Goal: Task Accomplishment & Management: Use online tool/utility

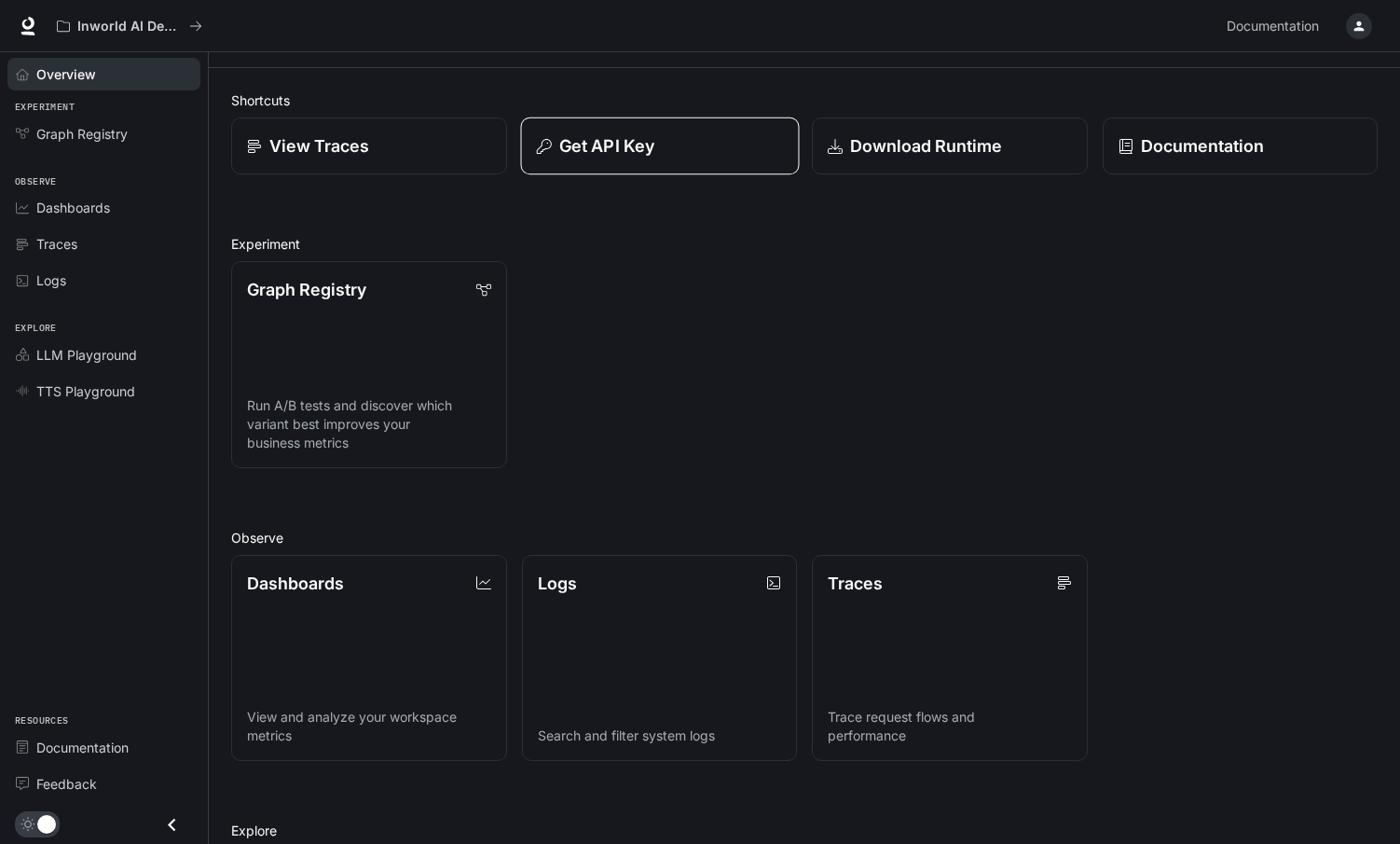
scroll to position [37, 0]
click at [607, 153] on p "Get API Key" at bounding box center [605, 146] width 95 height 25
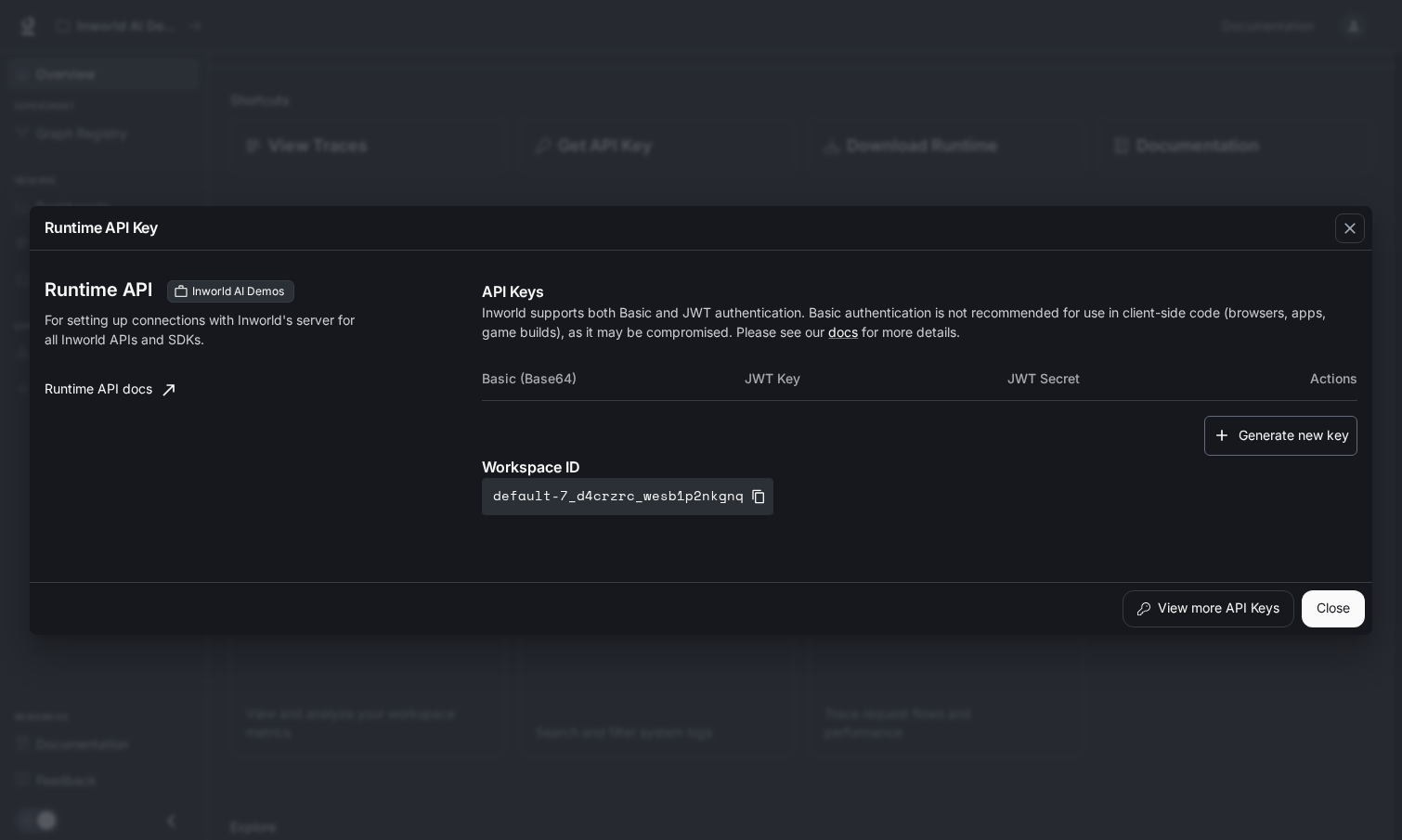
click at [1298, 430] on button "Generate new key" at bounding box center [1281, 435] width 154 height 40
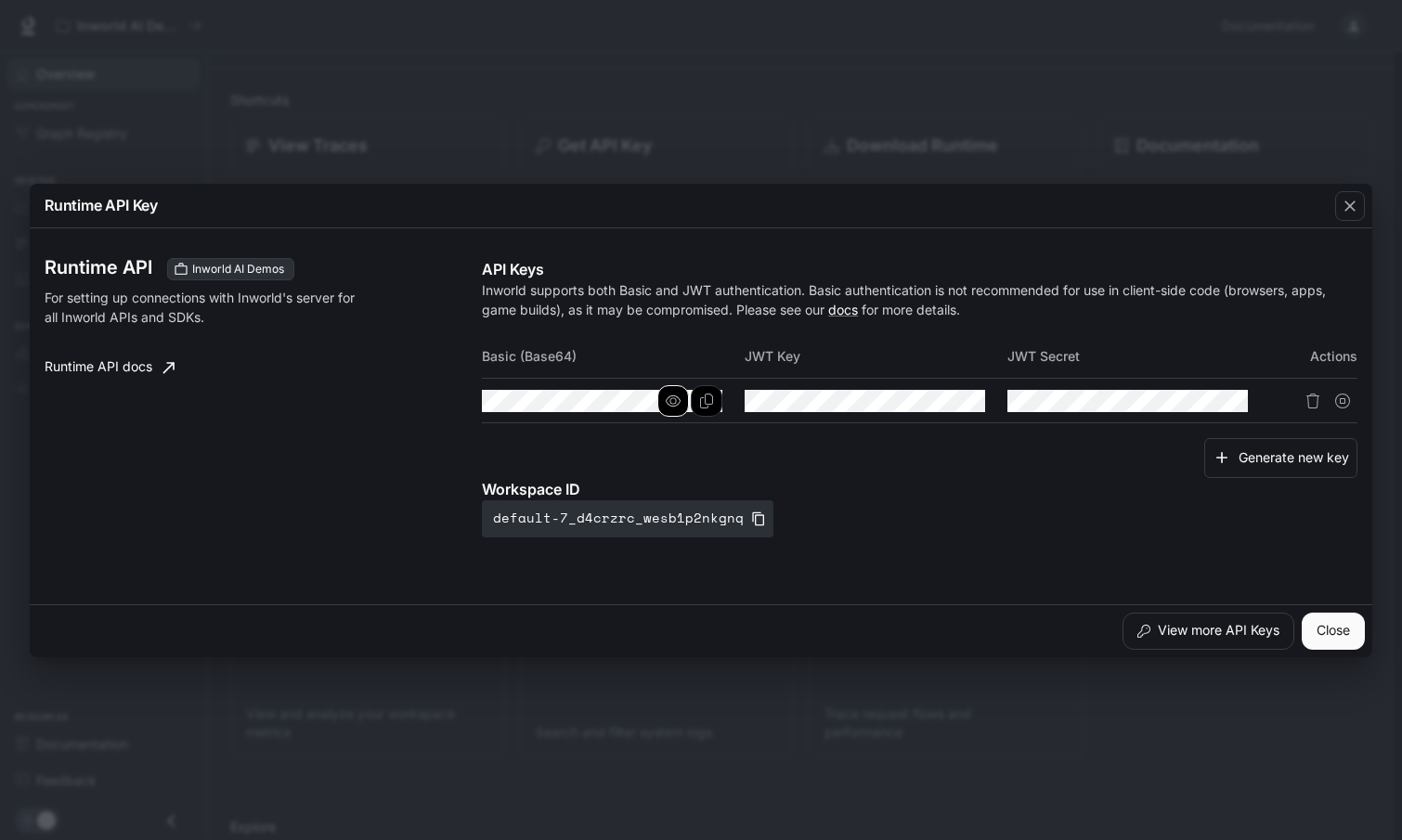
click at [670, 399] on icon "button" at bounding box center [672, 399] width 15 height 11
click at [705, 401] on icon "Copy Basic (Base64)" at bounding box center [705, 400] width 15 height 15
click at [700, 398] on icon "Copy Basic (Base64)" at bounding box center [705, 400] width 13 height 15
click at [1358, 215] on icon "button" at bounding box center [1350, 206] width 18 height 18
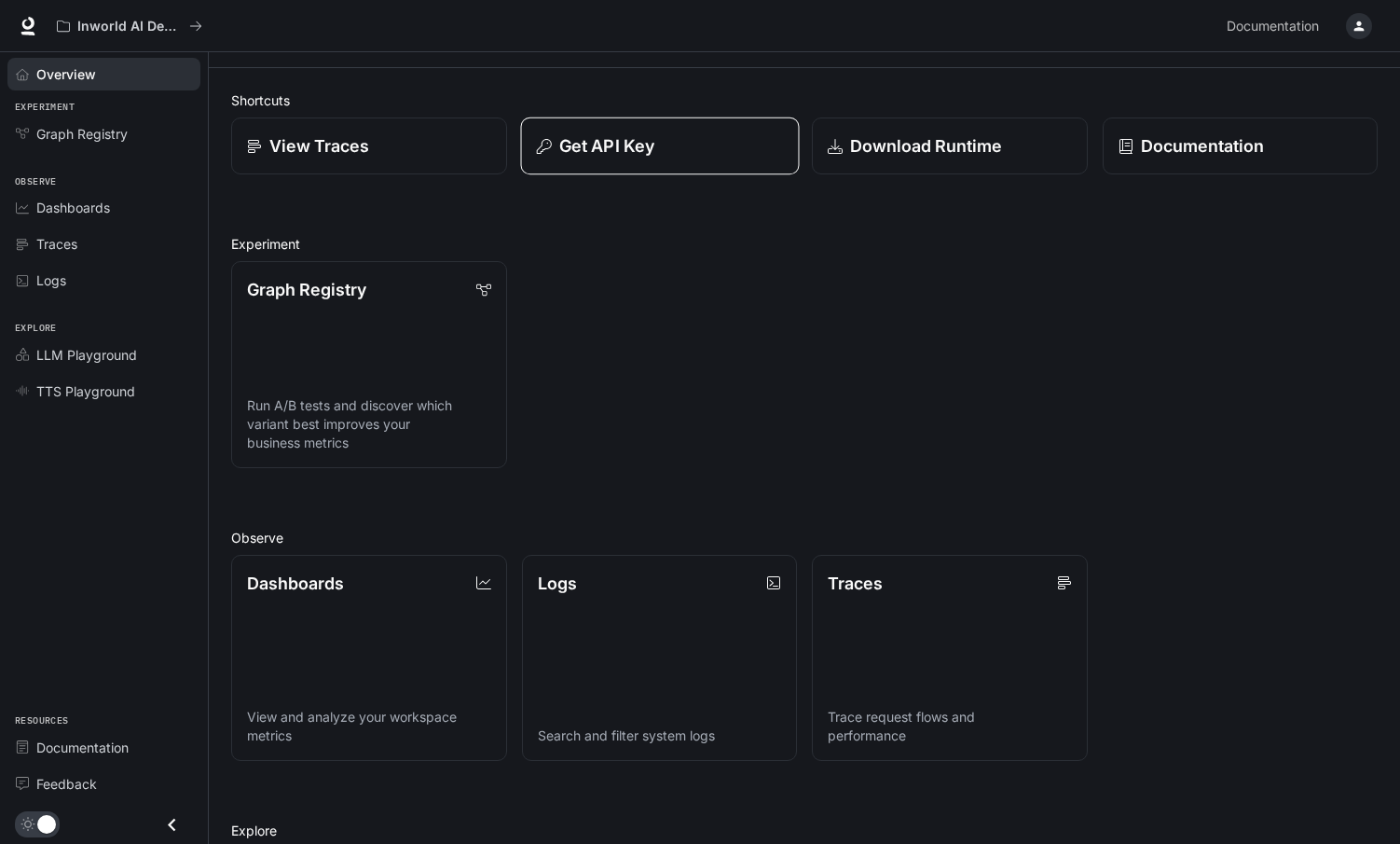
click at [599, 143] on p "Get API Key" at bounding box center [605, 146] width 95 height 25
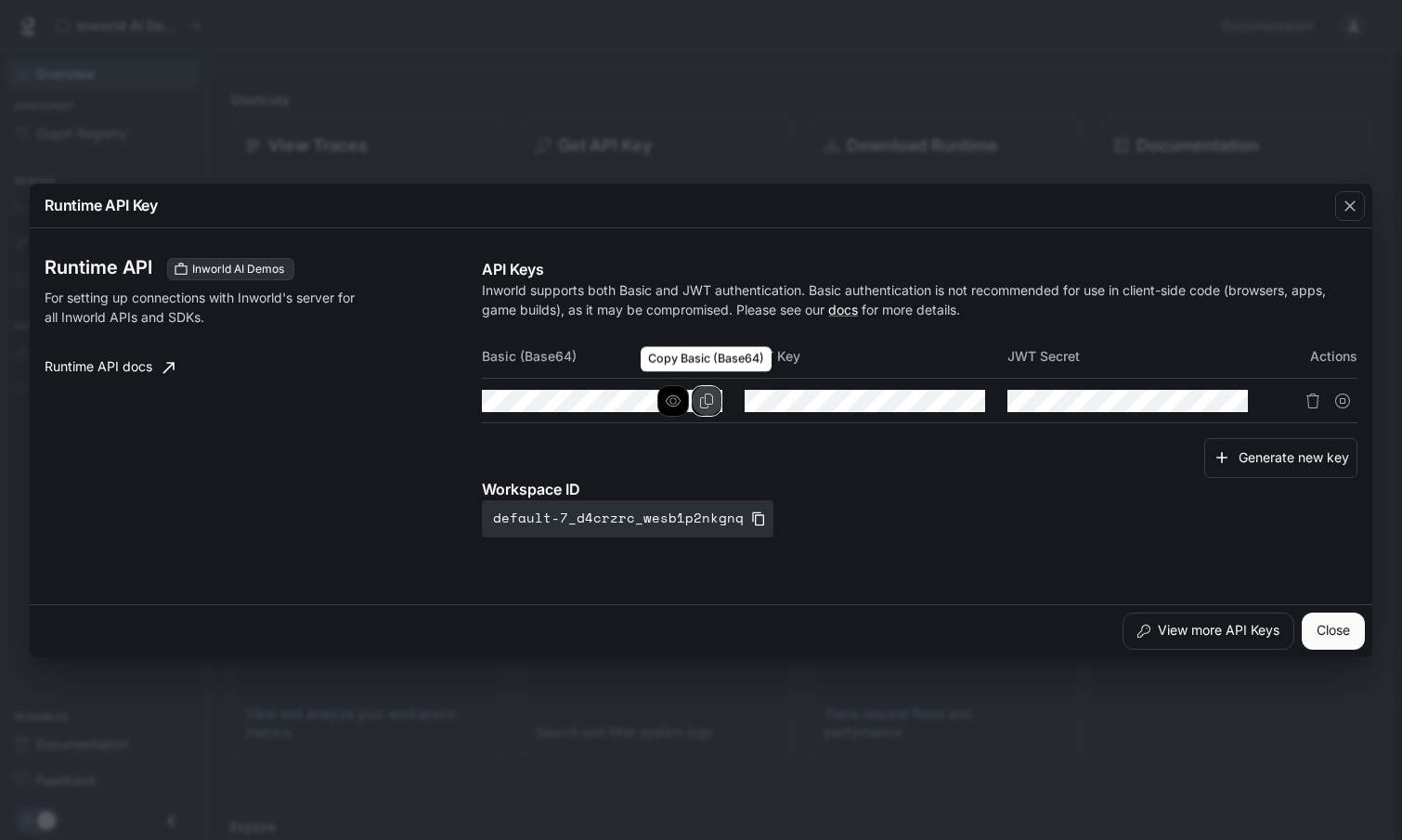
click at [701, 402] on icon "Copy Basic (Base64)" at bounding box center [705, 400] width 15 height 15
click at [712, 406] on icon "Copy Basic (Base64)" at bounding box center [705, 400] width 15 height 15
click at [704, 404] on icon "Copy Basic (Base64)" at bounding box center [705, 400] width 15 height 15
click at [714, 402] on button "Copy Basic (Base64)" at bounding box center [706, 401] width 31 height 31
